Goal: Task Accomplishment & Management: Manage account settings

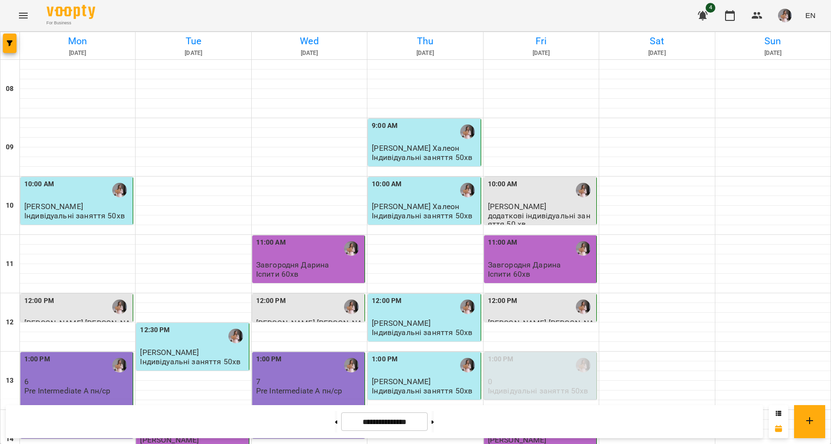
scroll to position [103, 0]
click at [434, 425] on button at bounding box center [432, 421] width 2 height 21
type input "**********"
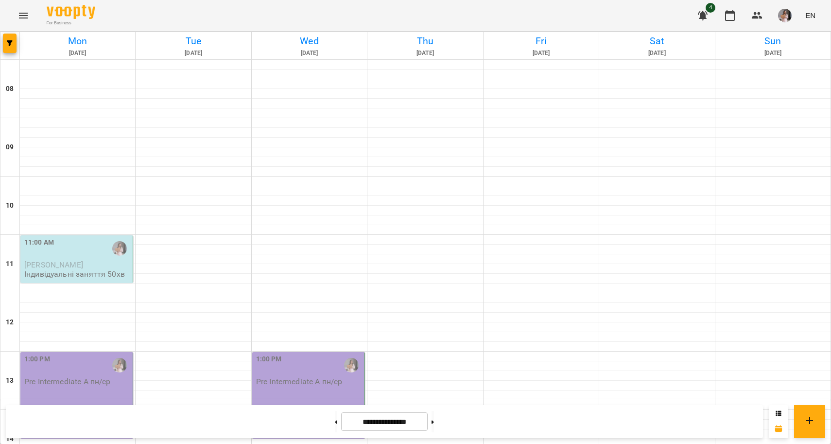
click at [76, 377] on p "Pre Intermediate A пн/ср" at bounding box center [67, 381] width 86 height 8
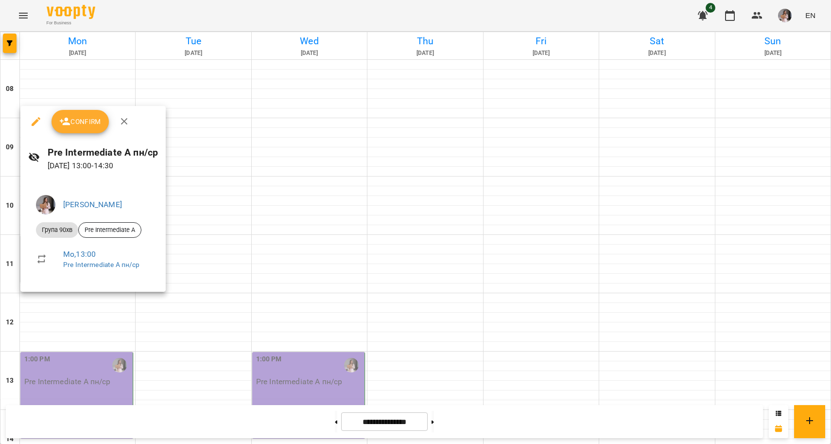
click at [83, 130] on button "Confirm" at bounding box center [80, 121] width 57 height 23
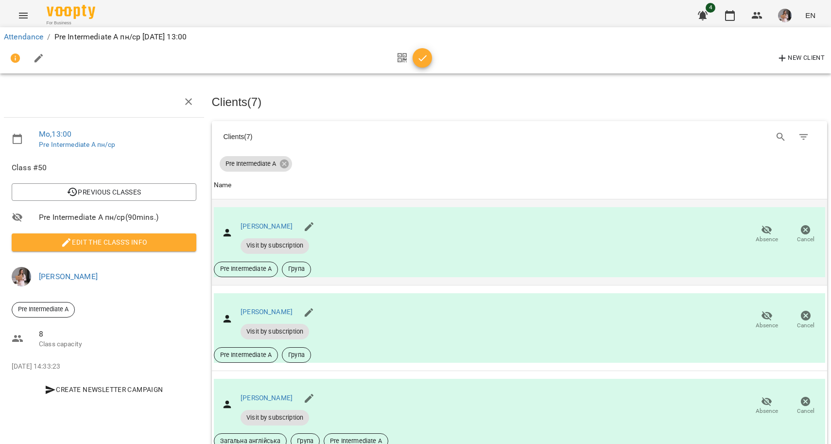
click at [765, 228] on icon "button" at bounding box center [767, 230] width 12 height 12
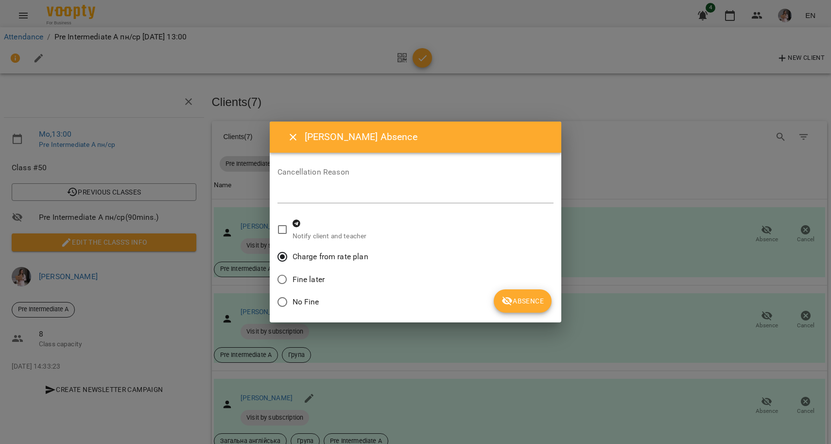
click at [521, 304] on span "Absence" at bounding box center [522, 301] width 42 height 12
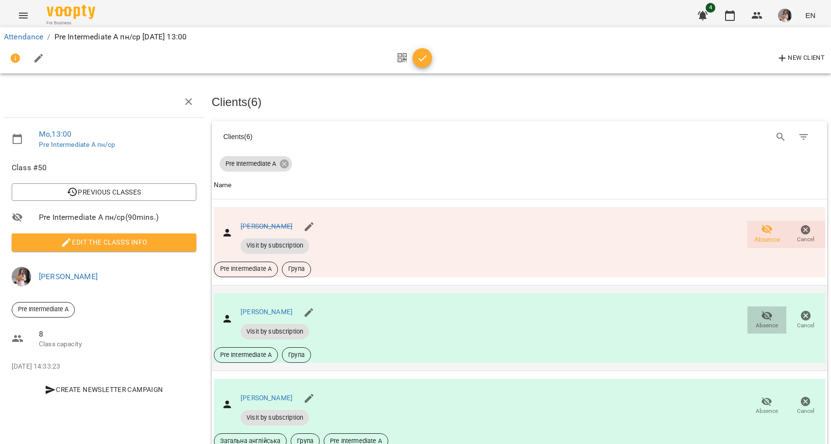
click at [764, 317] on icon "button" at bounding box center [767, 316] width 12 height 12
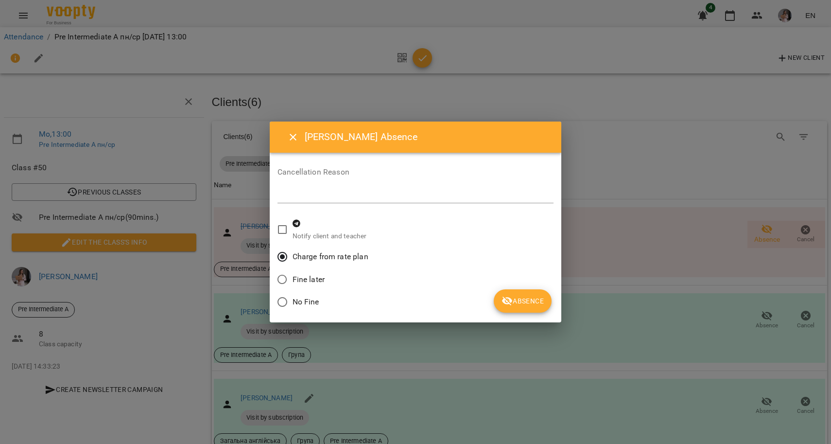
click at [538, 296] on span "Absence" at bounding box center [522, 301] width 42 height 12
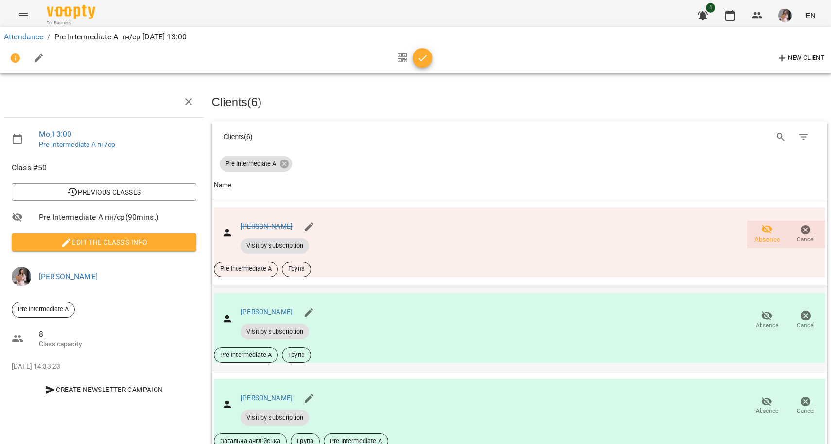
click at [775, 313] on span "Absence" at bounding box center [766, 319] width 27 height 19
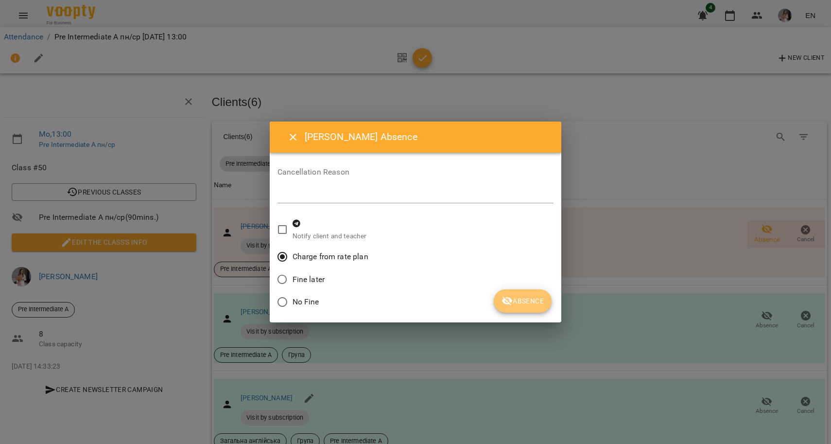
click at [518, 301] on span "Absence" at bounding box center [522, 301] width 42 height 12
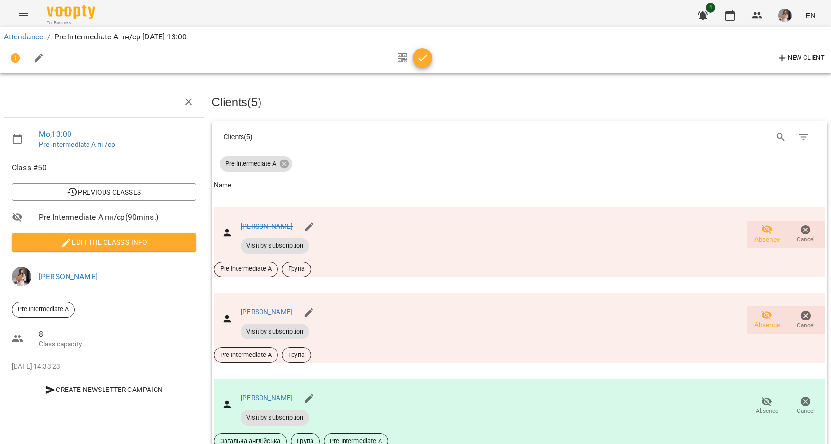
click at [127, 241] on span "Edit the class's Info" at bounding box center [103, 242] width 169 height 12
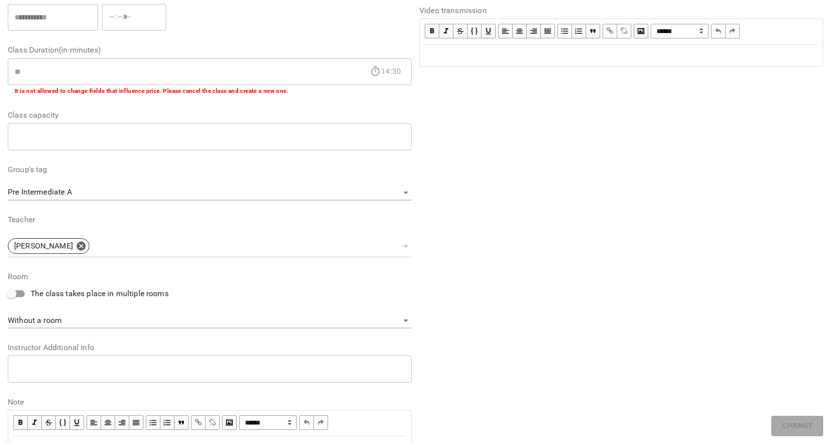
scroll to position [203, 0]
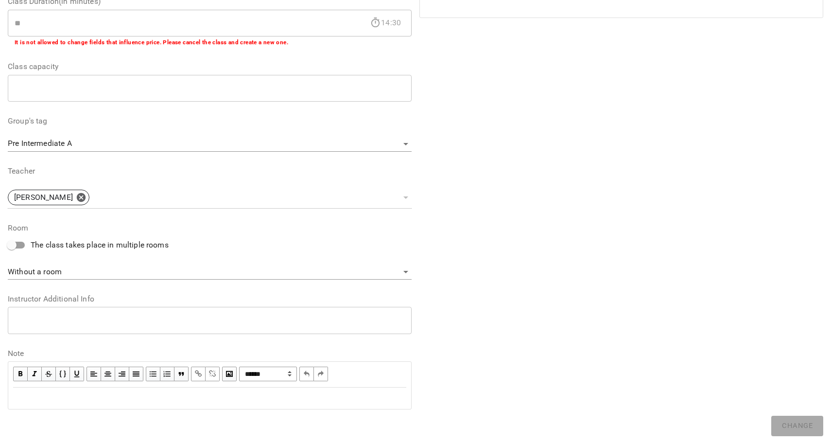
click at [35, 398] on div "Edit text" at bounding box center [209, 398] width 393 height 12
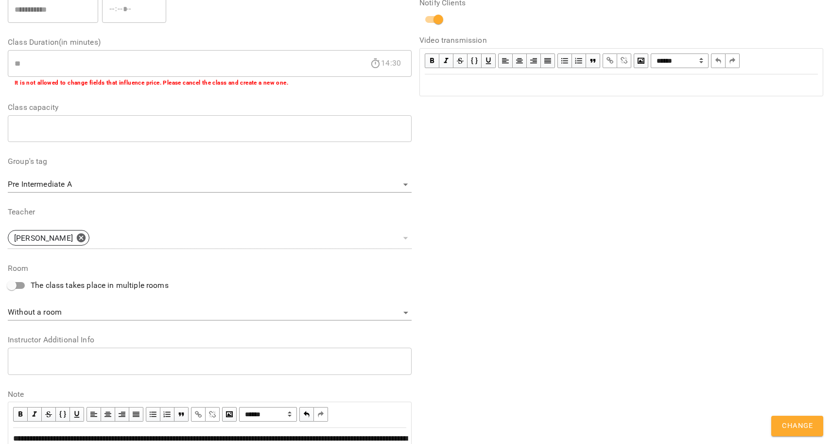
scroll to position [243, 0]
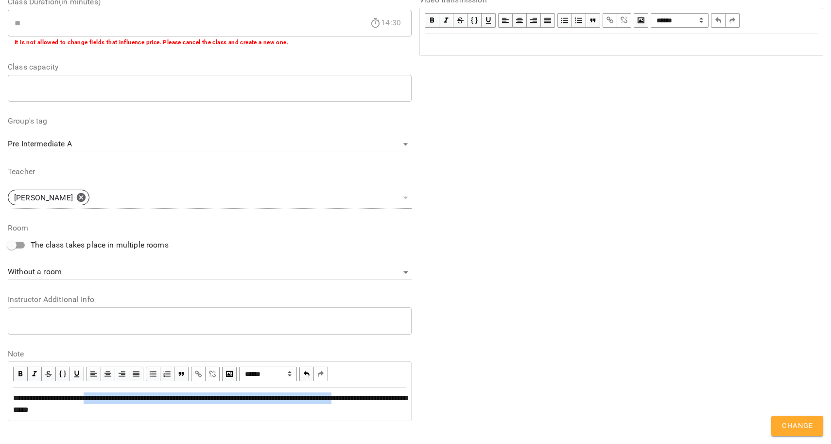
drag, startPoint x: 67, startPoint y: 411, endPoint x: 100, endPoint y: 396, distance: 36.8
click at [100, 396] on span "**********" at bounding box center [210, 403] width 394 height 19
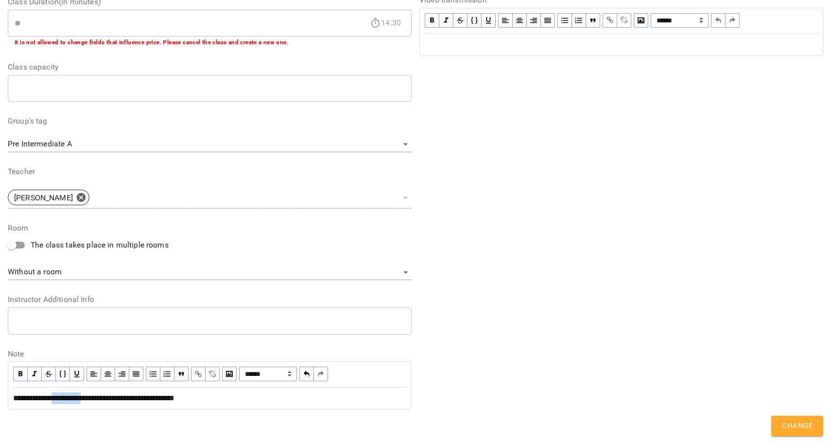
drag, startPoint x: 97, startPoint y: 398, endPoint x: 65, endPoint y: 398, distance: 32.1
click at [65, 398] on span "**********" at bounding box center [93, 397] width 161 height 7
click at [792, 421] on span "Change" at bounding box center [797, 425] width 31 height 13
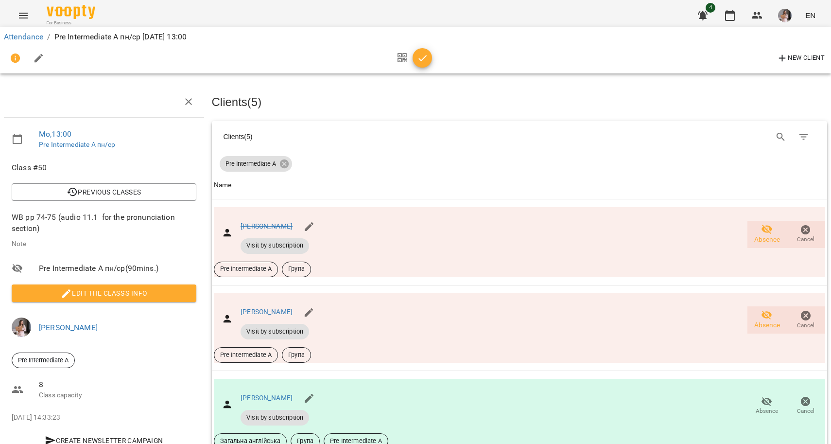
click at [97, 298] on span "Edit the class's Info" at bounding box center [103, 293] width 169 height 12
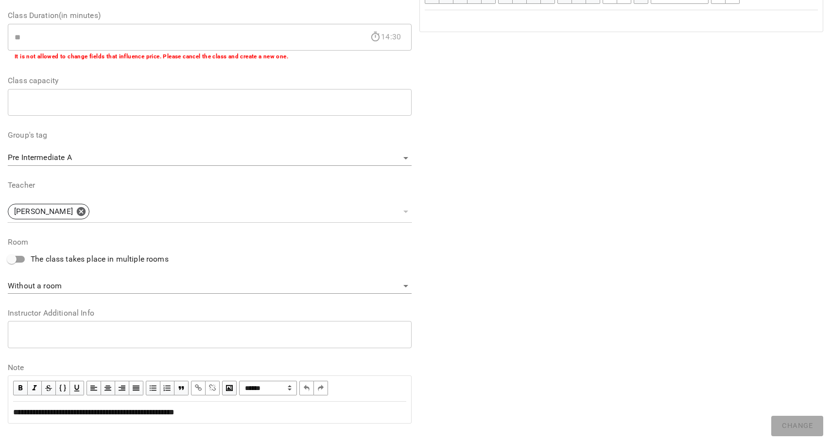
scroll to position [203, 0]
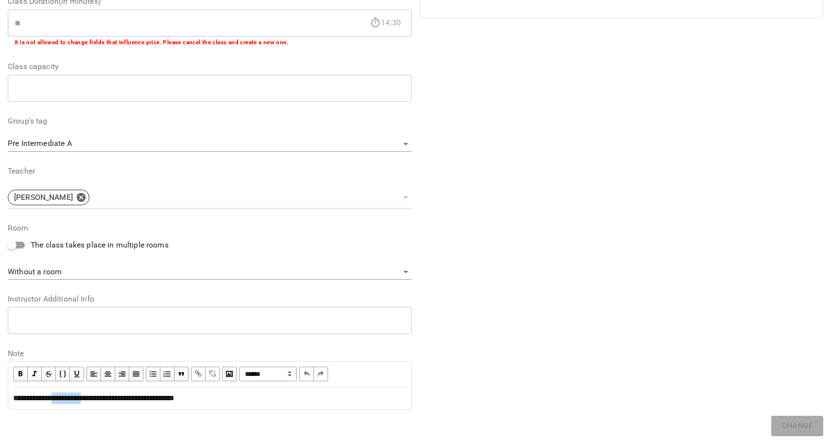
drag, startPoint x: 98, startPoint y: 401, endPoint x: 63, endPoint y: 401, distance: 35.0
click at [63, 401] on span "**********" at bounding box center [93, 397] width 161 height 7
click at [198, 374] on span "button" at bounding box center [198, 373] width 11 height 11
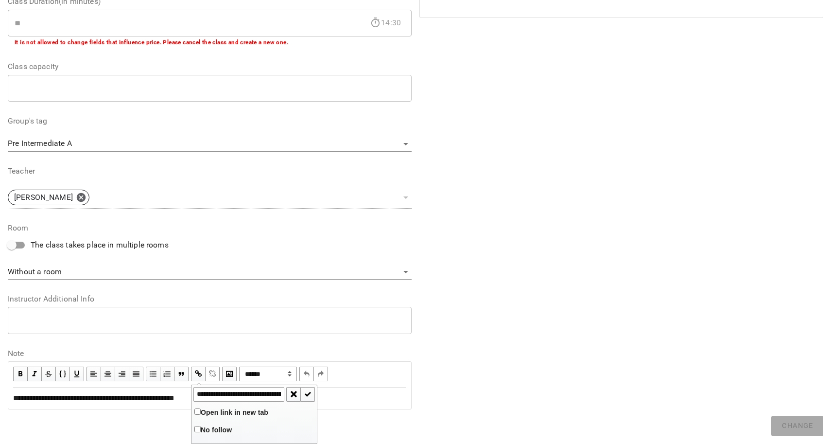
scroll to position [0, 196]
type input "**********"
click at [313, 389] on button "button" at bounding box center [308, 394] width 14 height 15
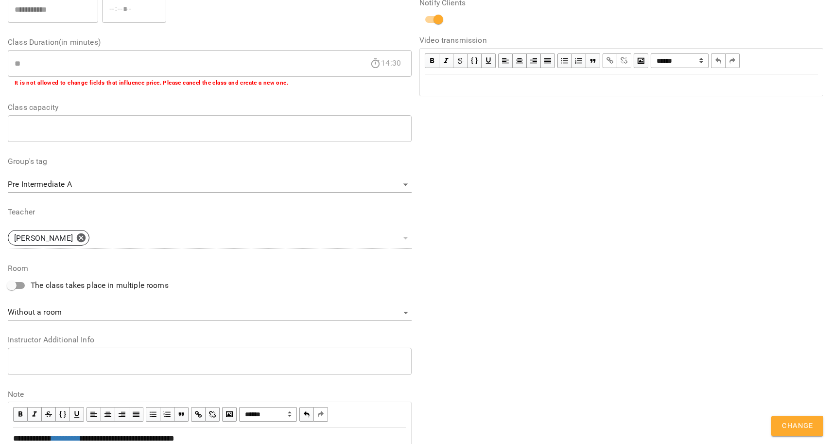
scroll to position [243, 0]
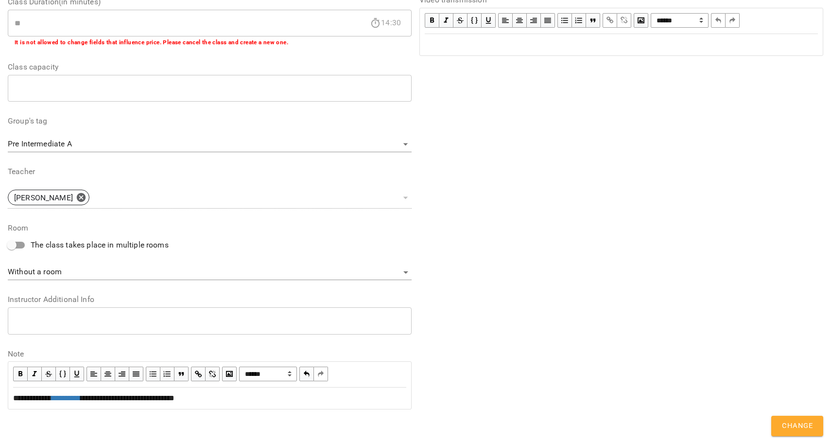
click at [825, 431] on div "**********" at bounding box center [415, 116] width 823 height 648
click at [807, 427] on span "Change" at bounding box center [797, 425] width 31 height 13
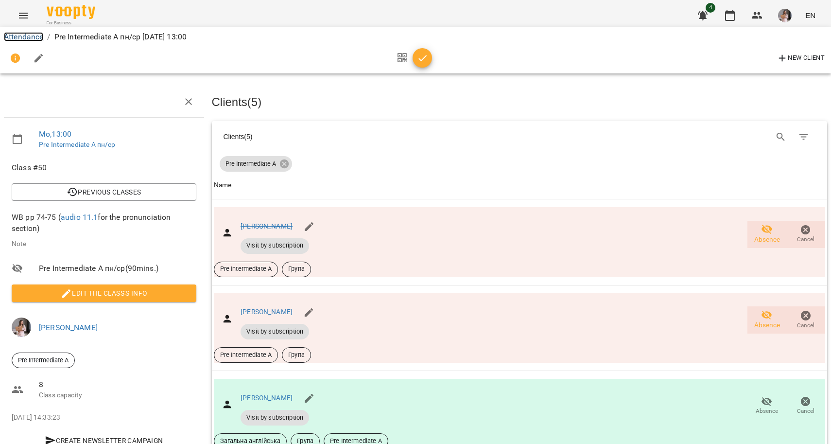
click at [19, 37] on link "Attendance" at bounding box center [23, 36] width 39 height 9
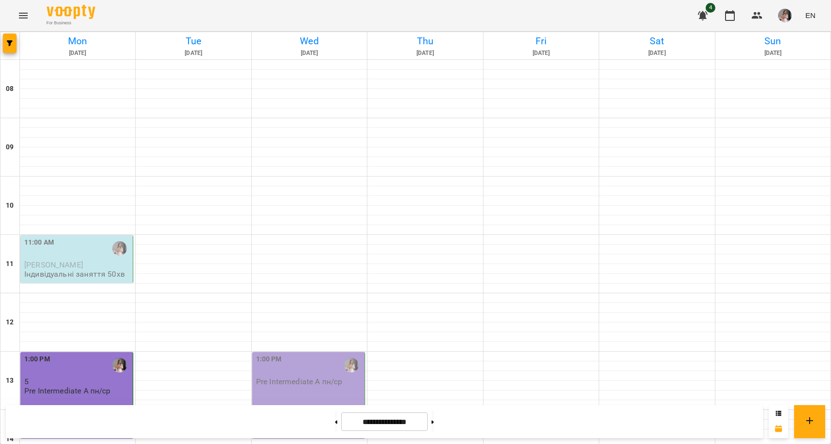
click at [70, 269] on span "[PERSON_NAME]" at bounding box center [53, 264] width 59 height 9
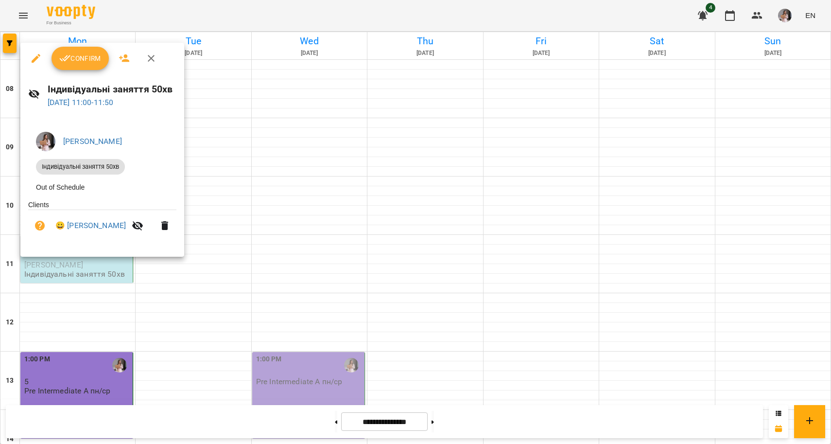
click at [79, 64] on button "Confirm" at bounding box center [80, 58] width 57 height 23
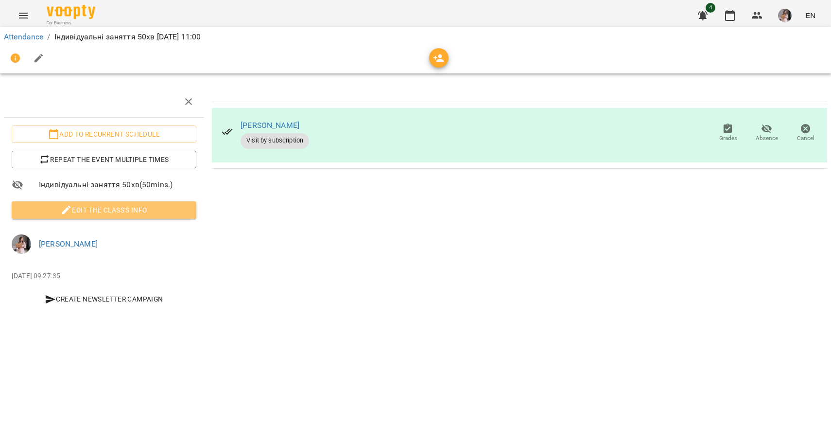
click at [121, 217] on button "Edit the class's Info" at bounding box center [104, 209] width 185 height 17
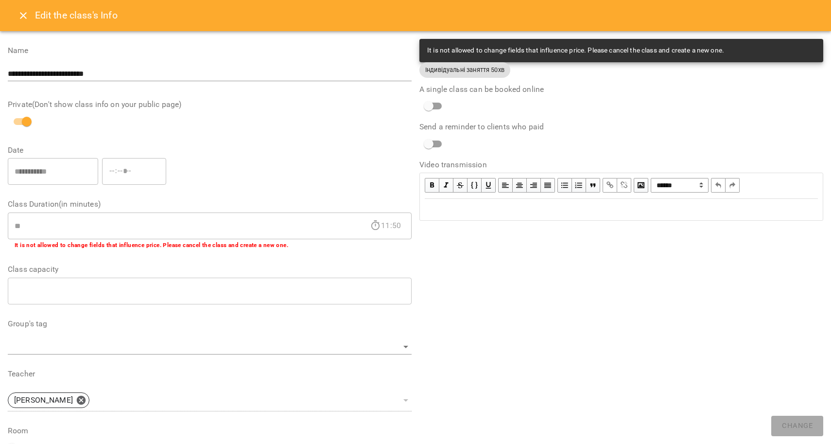
scroll to position [203, 0]
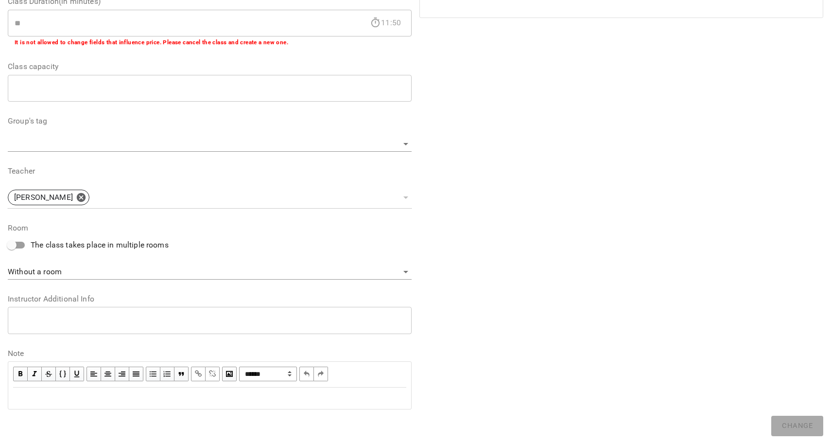
click at [28, 402] on div "Edit text" at bounding box center [209, 398] width 393 height 12
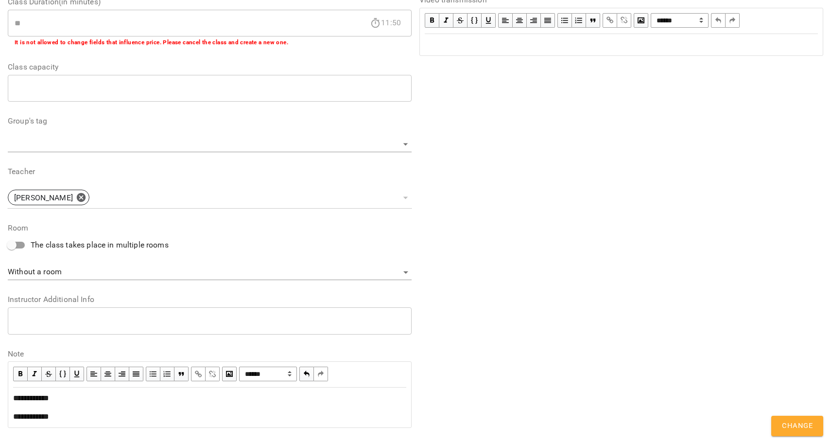
click at [14, 416] on span "**********" at bounding box center [31, 416] width 36 height 7
click at [799, 420] on span "Change" at bounding box center [797, 425] width 31 height 13
